Goal: Information Seeking & Learning: Learn about a topic

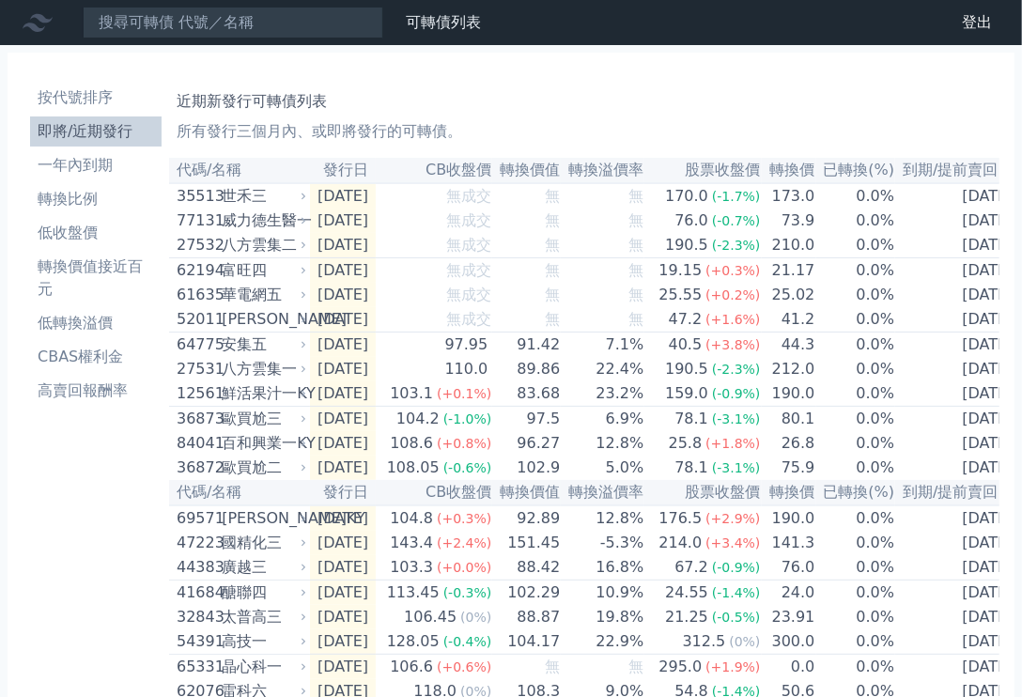
click at [72, 140] on li "即將/近期發行" at bounding box center [95, 131] width 131 height 23
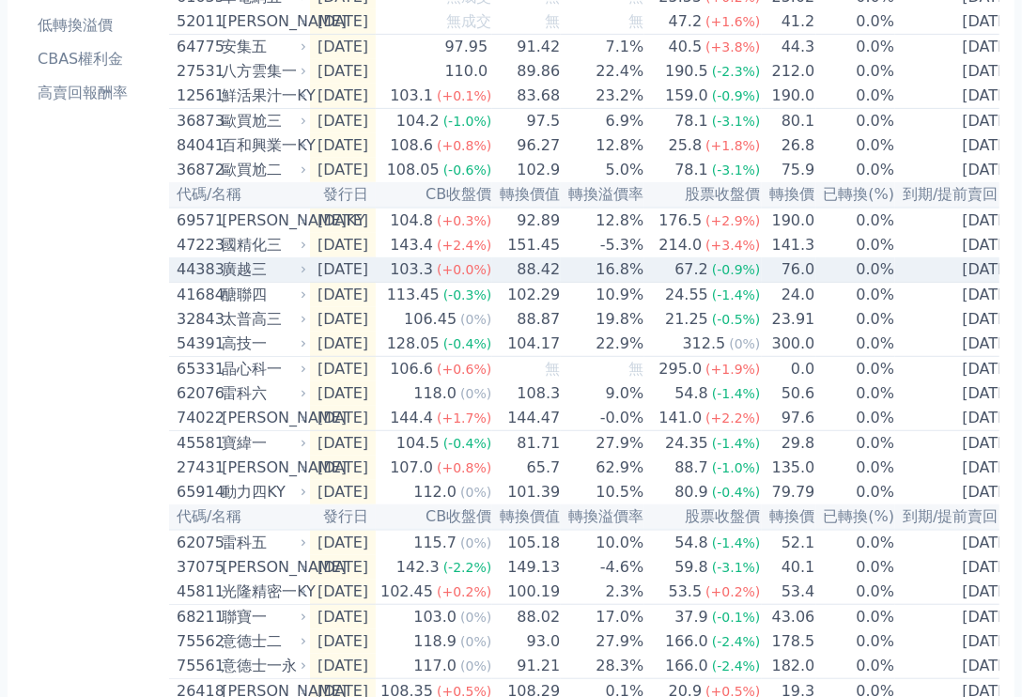
scroll to position [262, 0]
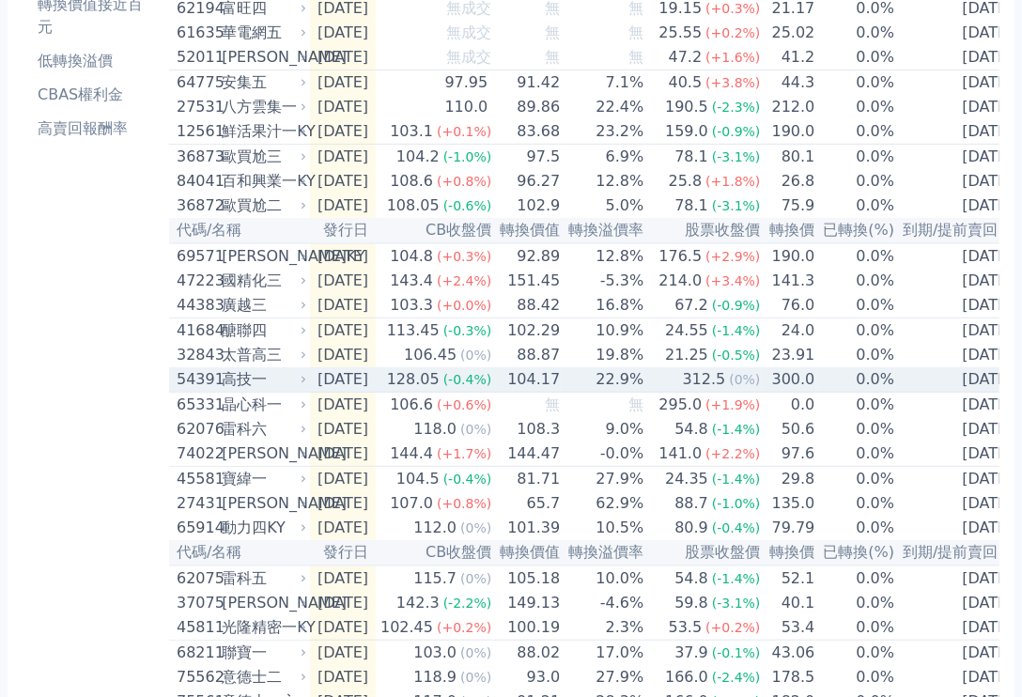
click at [230, 391] on div "高技一" at bounding box center [262, 379] width 81 height 23
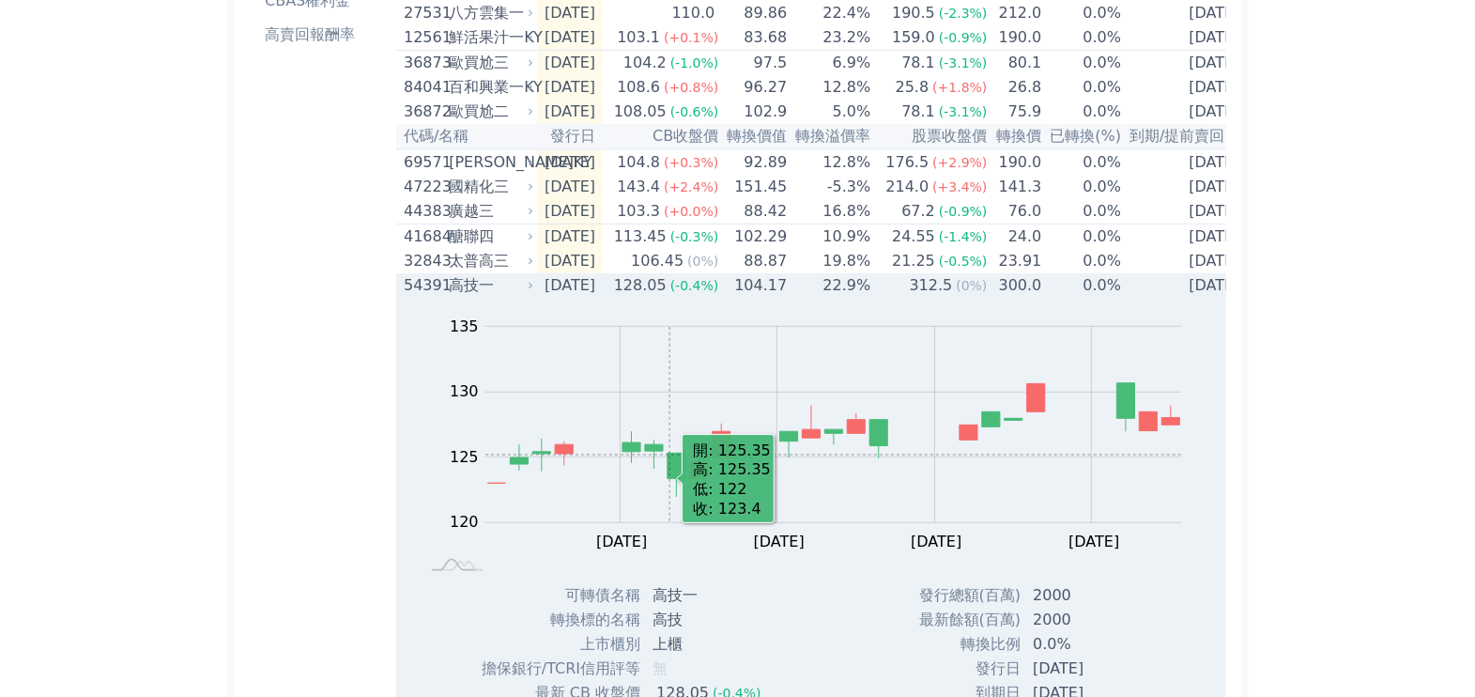
scroll to position [497, 0]
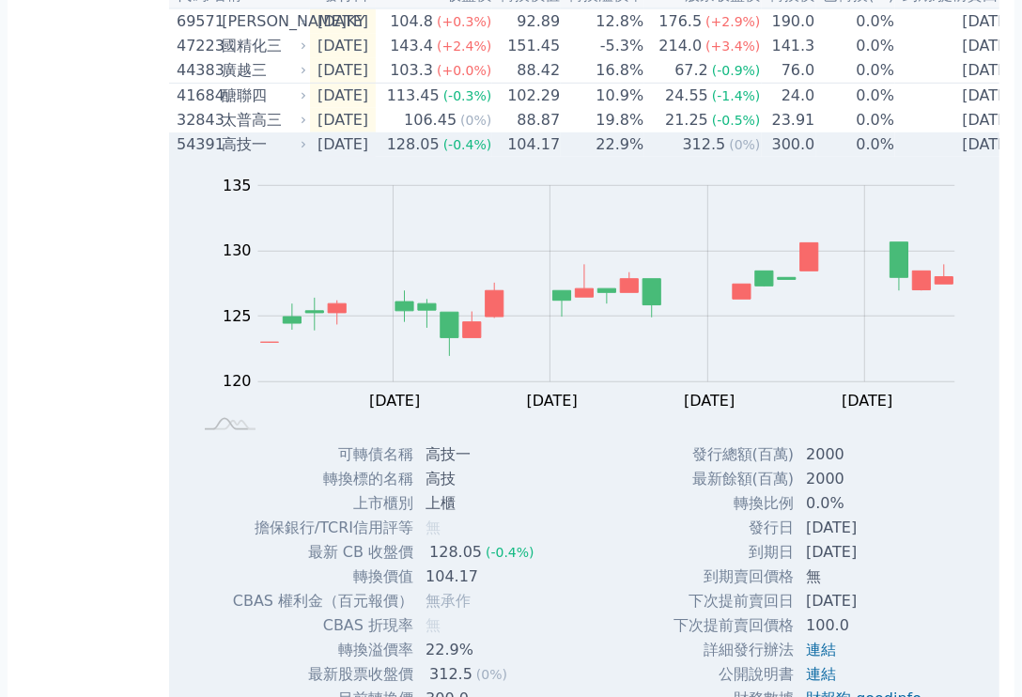
click at [227, 156] on div "高技一" at bounding box center [262, 144] width 81 height 23
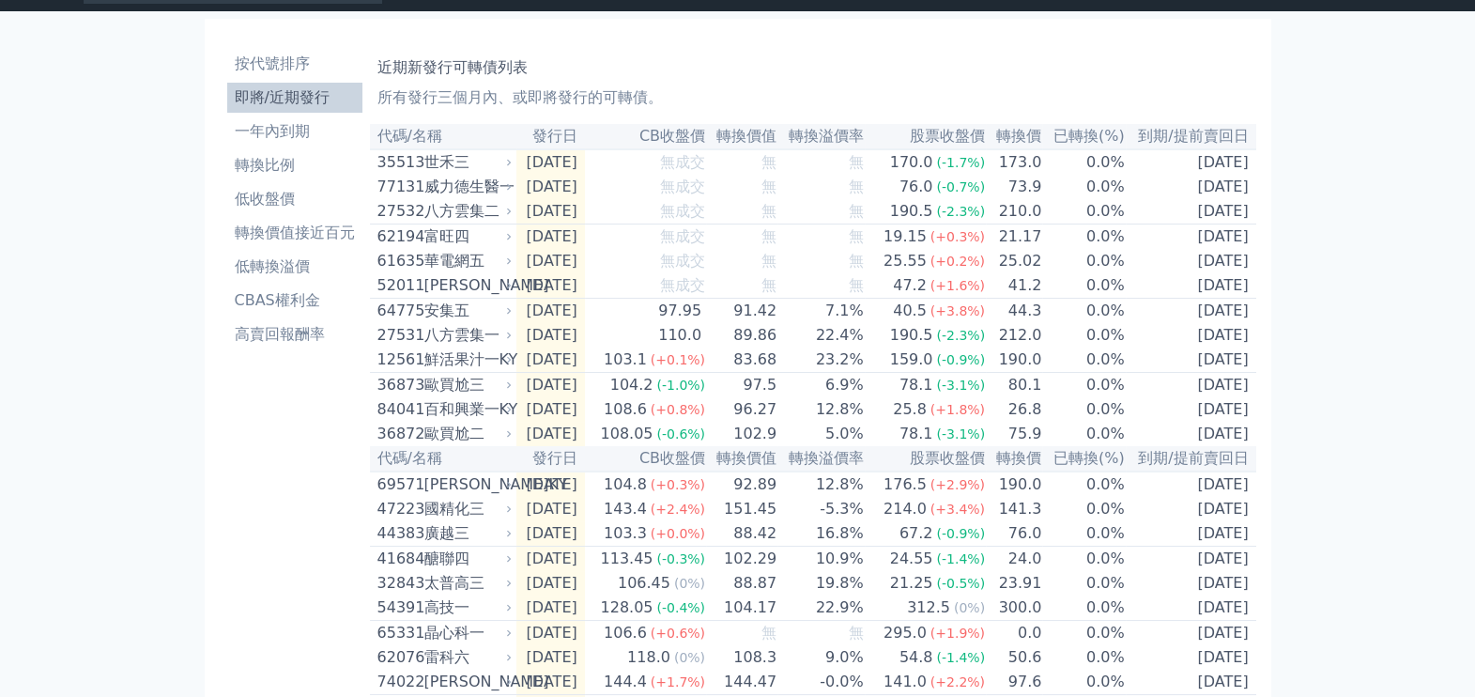
scroll to position [116, 0]
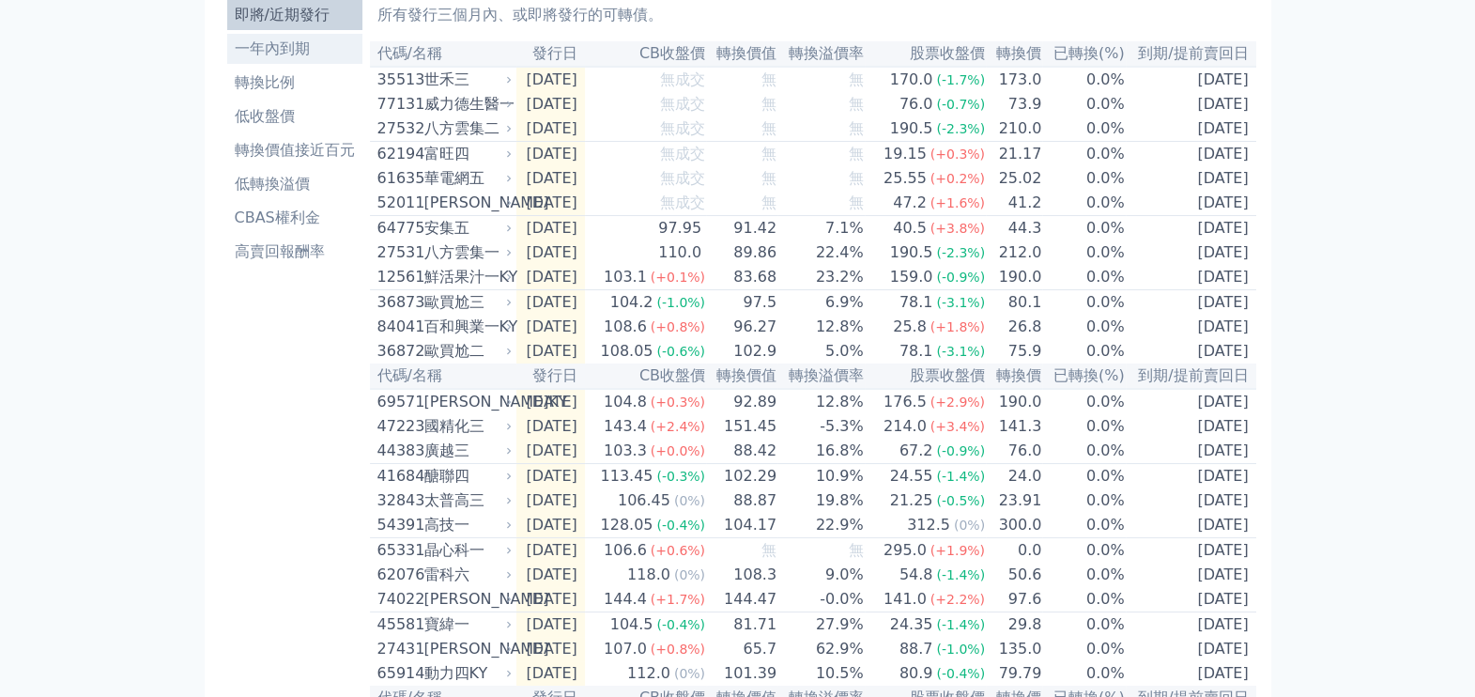
click at [272, 51] on li "一年內到期" at bounding box center [294, 49] width 135 height 23
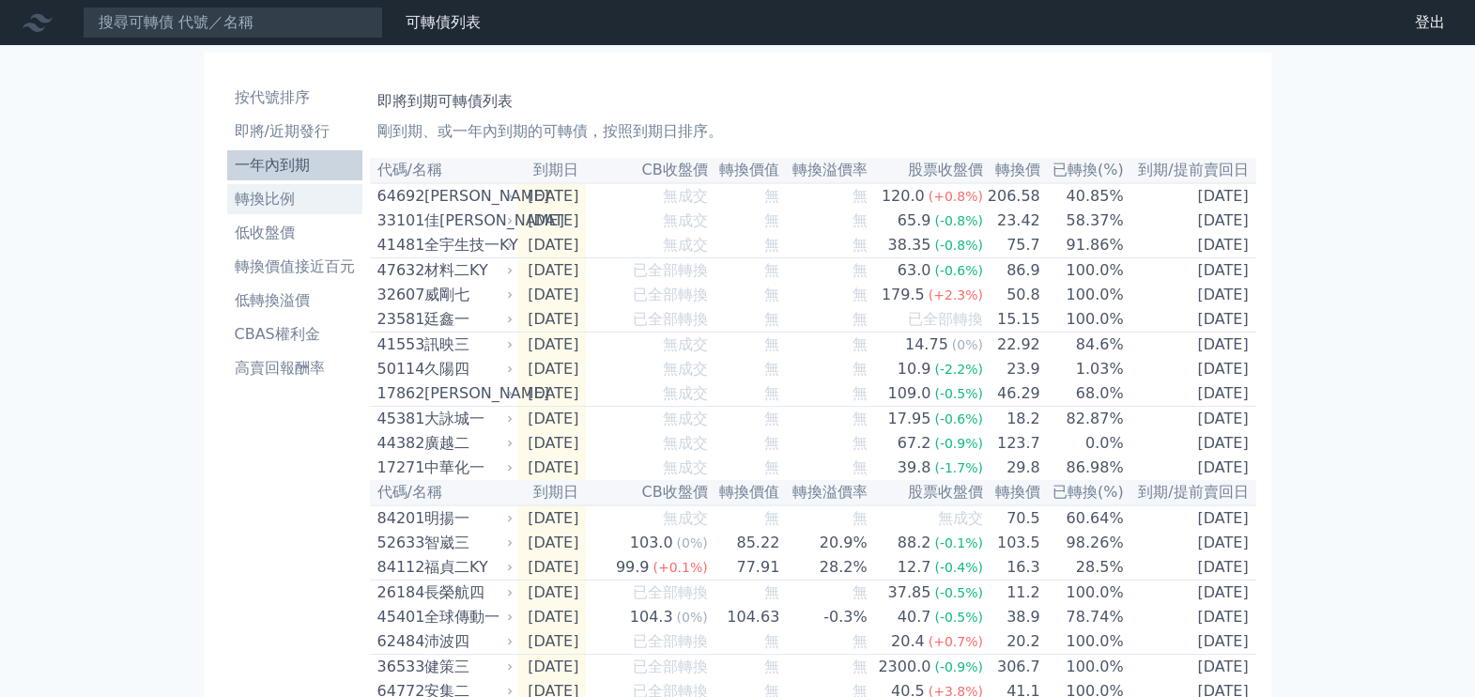
click at [264, 197] on li "轉換比例" at bounding box center [294, 199] width 135 height 23
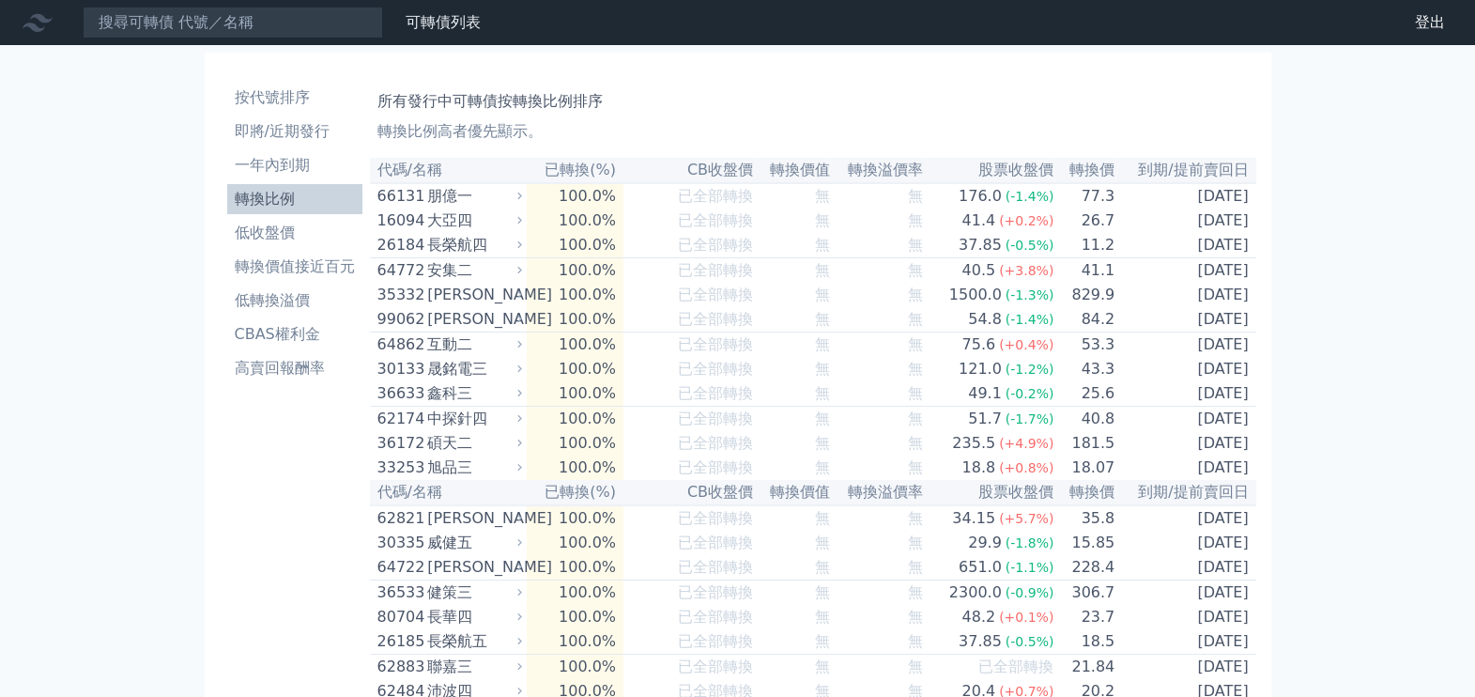
click at [1021, 173] on th "轉換價" at bounding box center [1085, 170] width 61 height 25
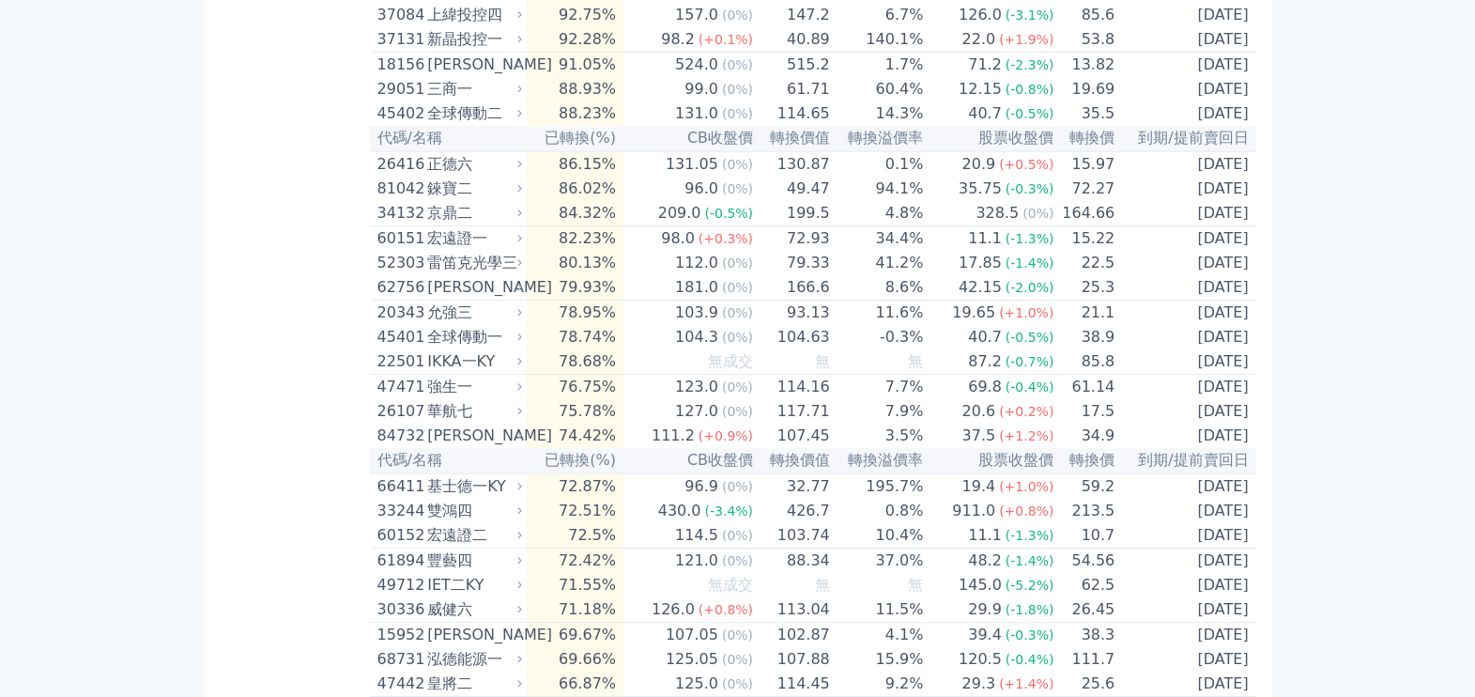
scroll to position [1525, 0]
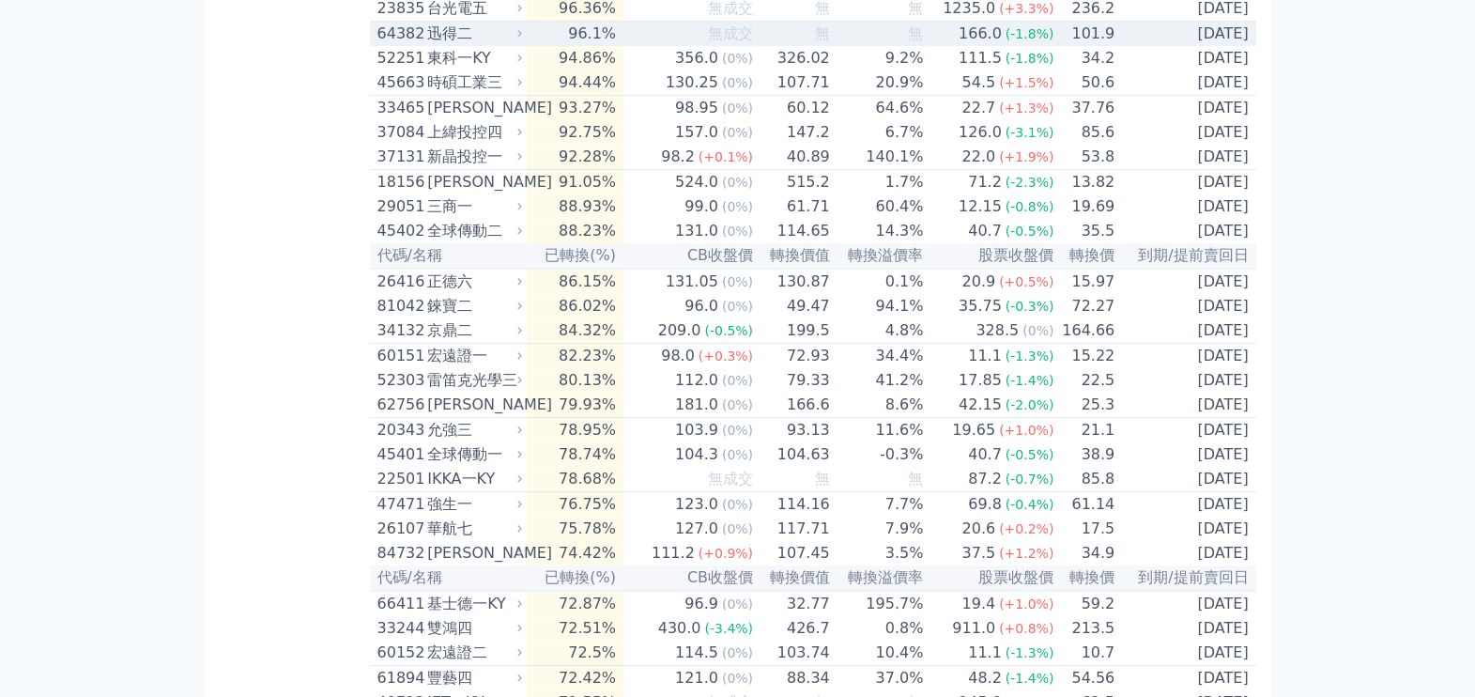
click at [414, 45] on div "64382" at bounding box center [401, 34] width 46 height 23
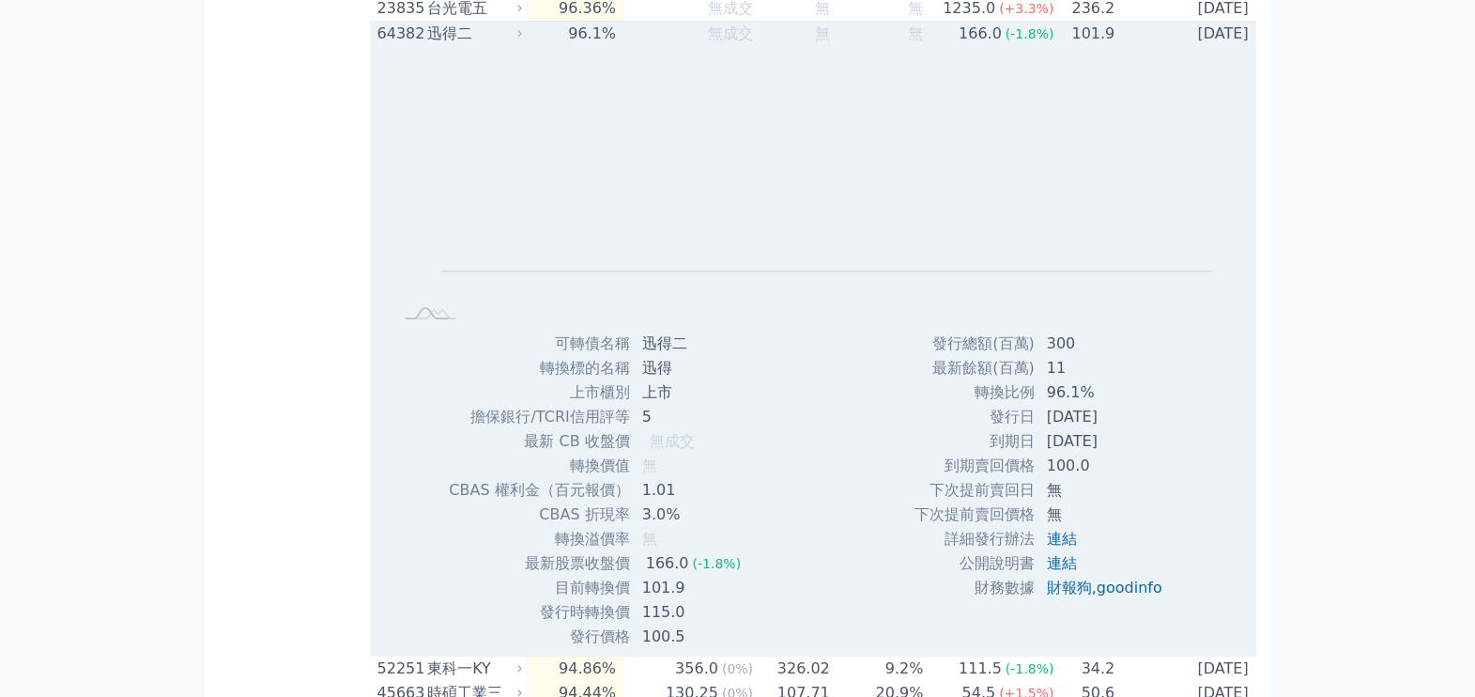
click at [414, 45] on div "64382" at bounding box center [401, 34] width 46 height 23
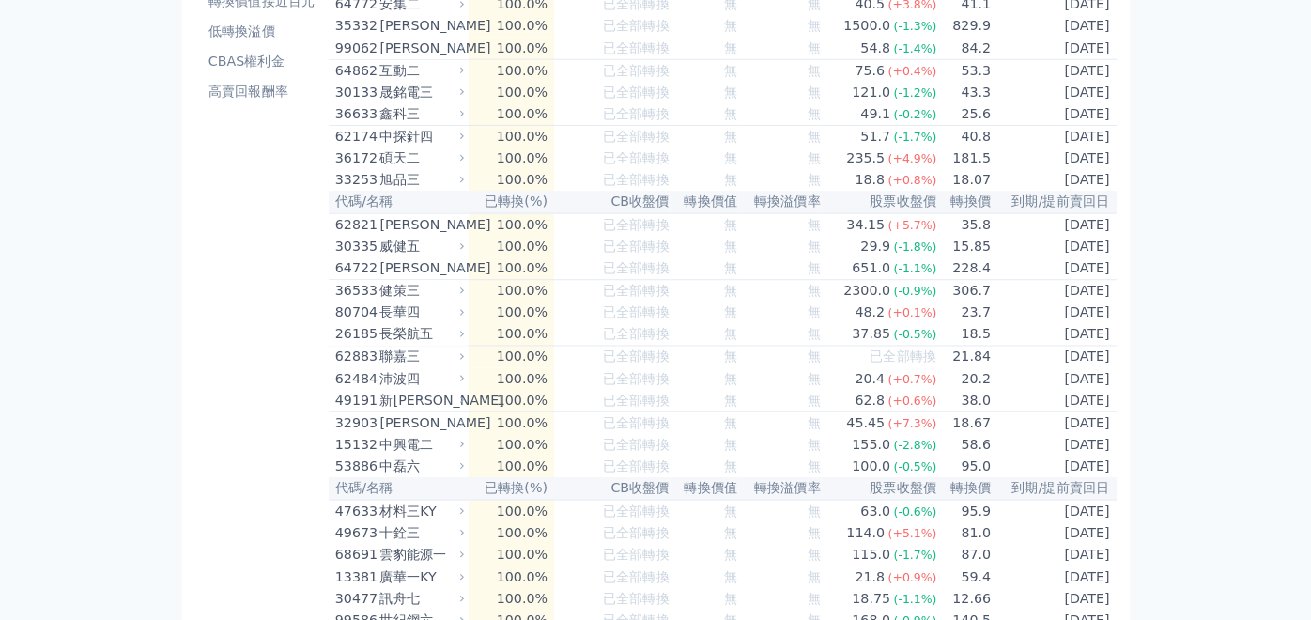
scroll to position [0, 0]
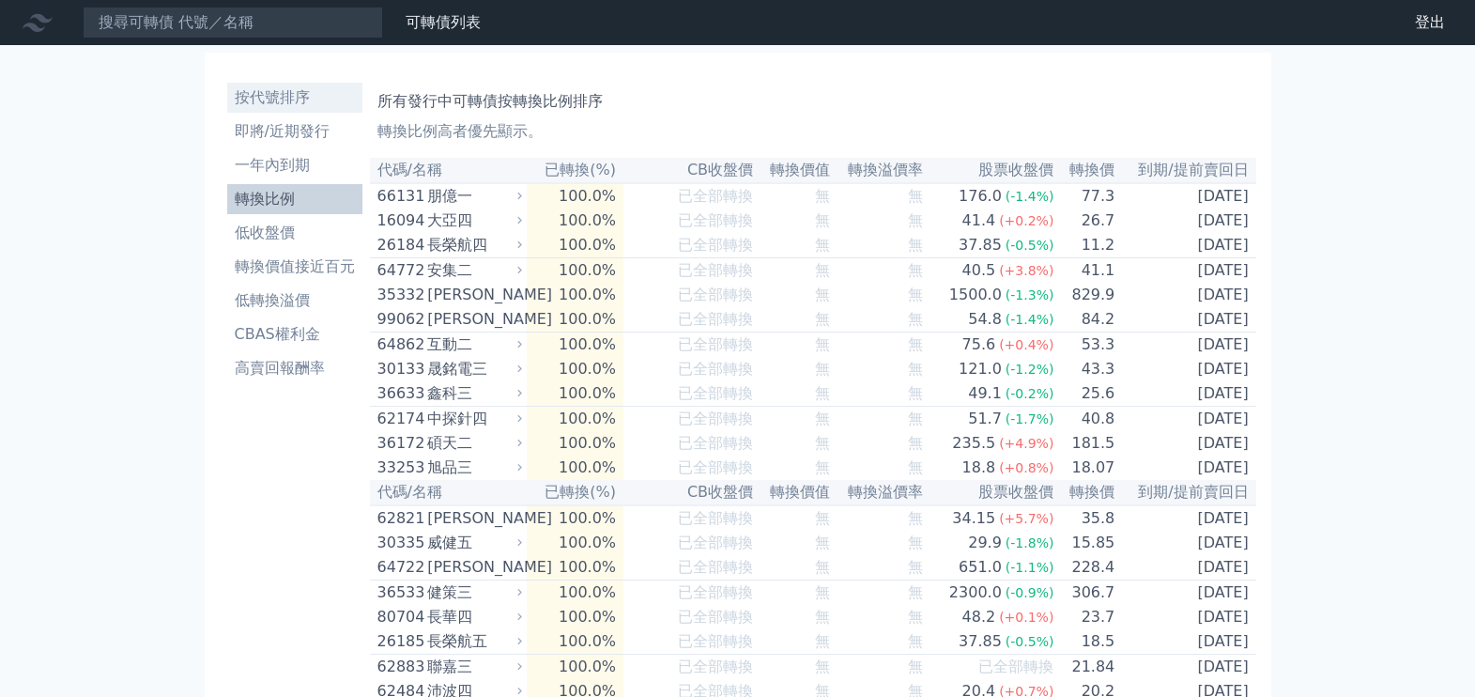
click at [270, 99] on li "按代號排序" at bounding box center [294, 97] width 135 height 23
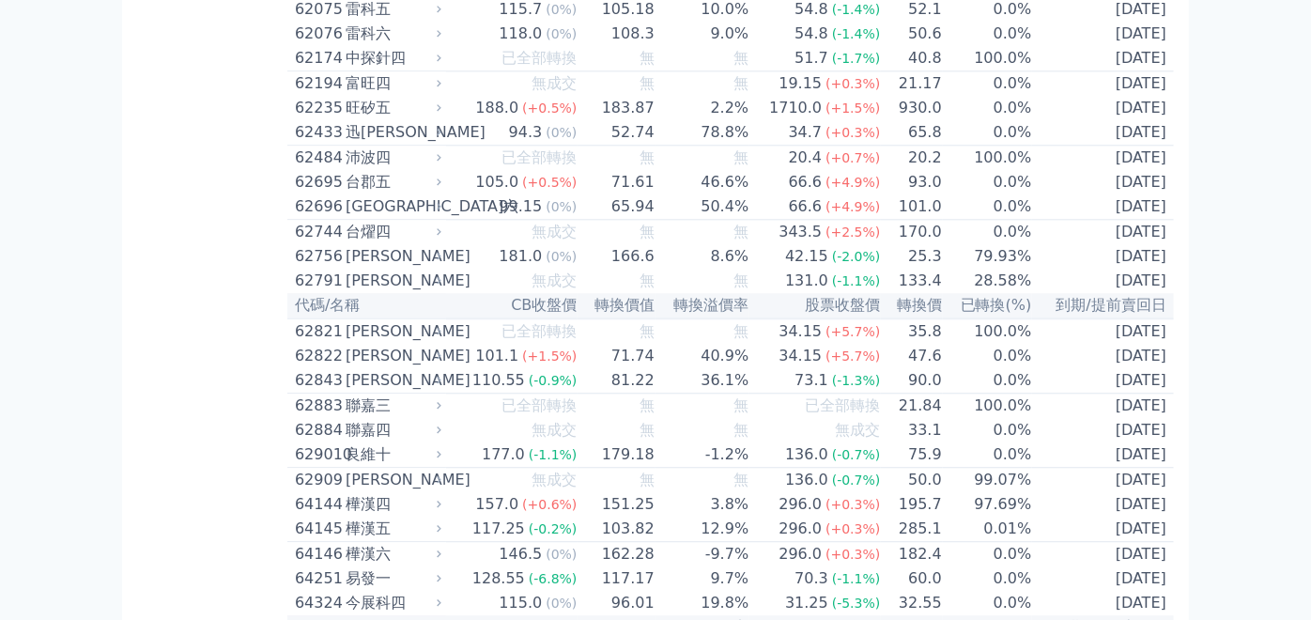
scroll to position [7303, 0]
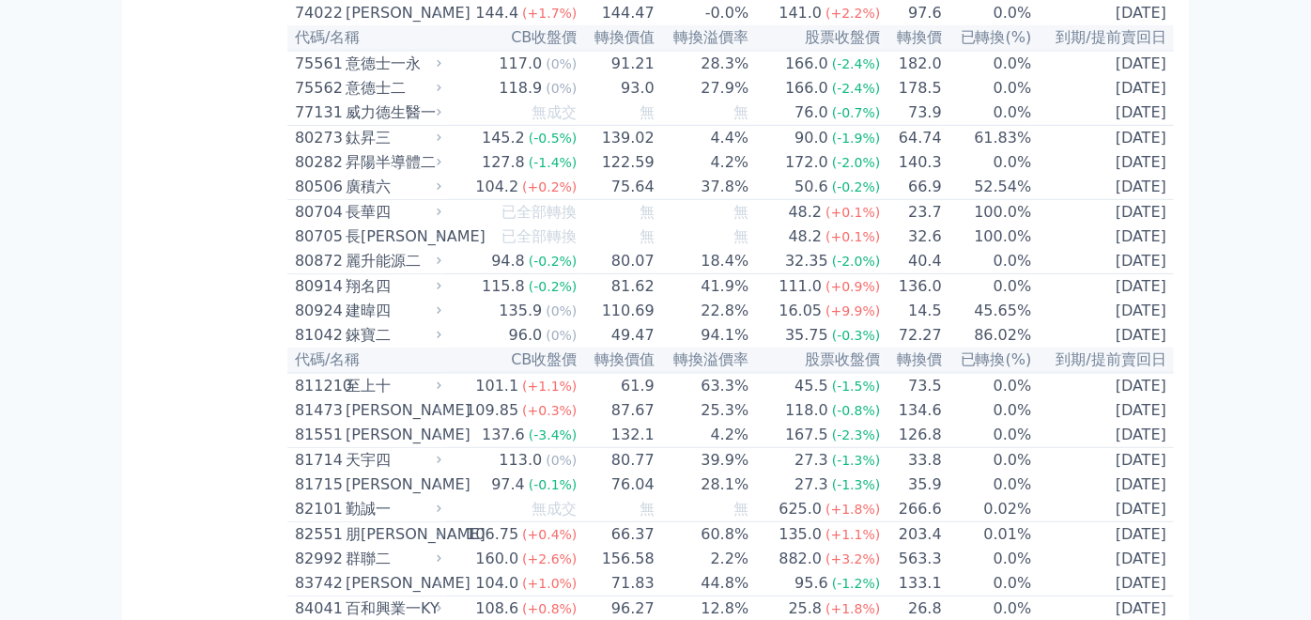
scroll to position [10121, 0]
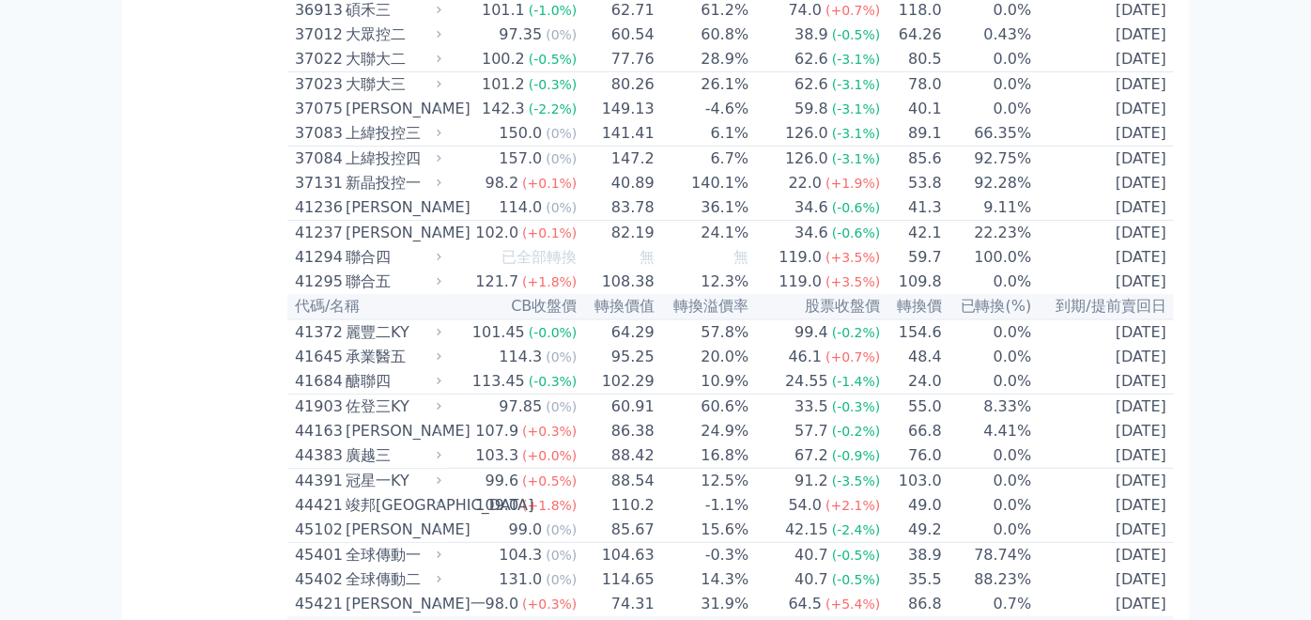
scroll to position [4696, 0]
